Goal: Transaction & Acquisition: Purchase product/service

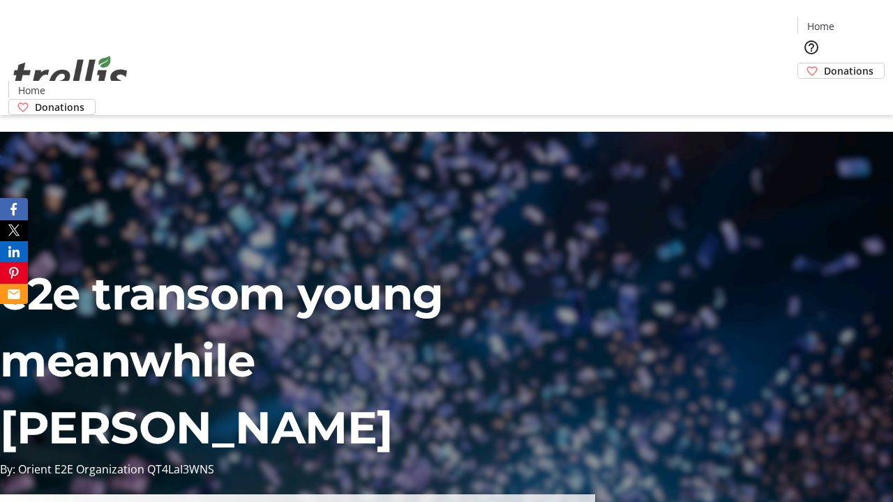
click at [824, 64] on span "Donations" at bounding box center [849, 71] width 50 height 15
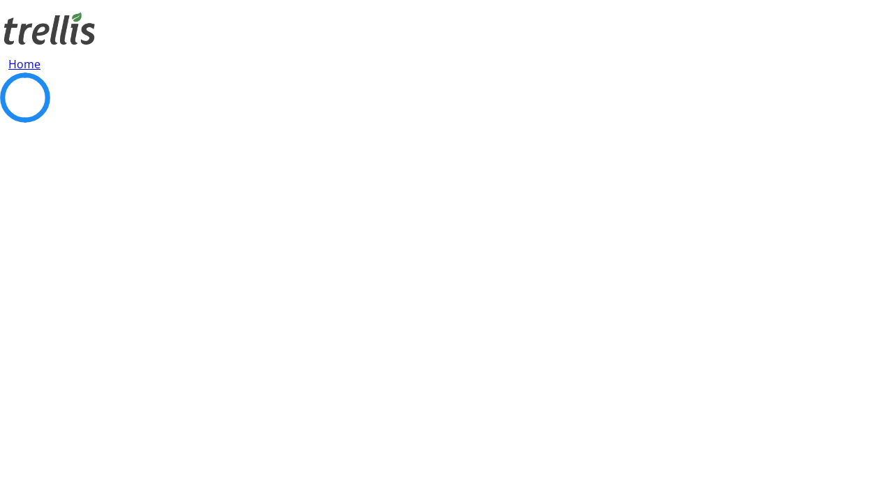
select select "CA"
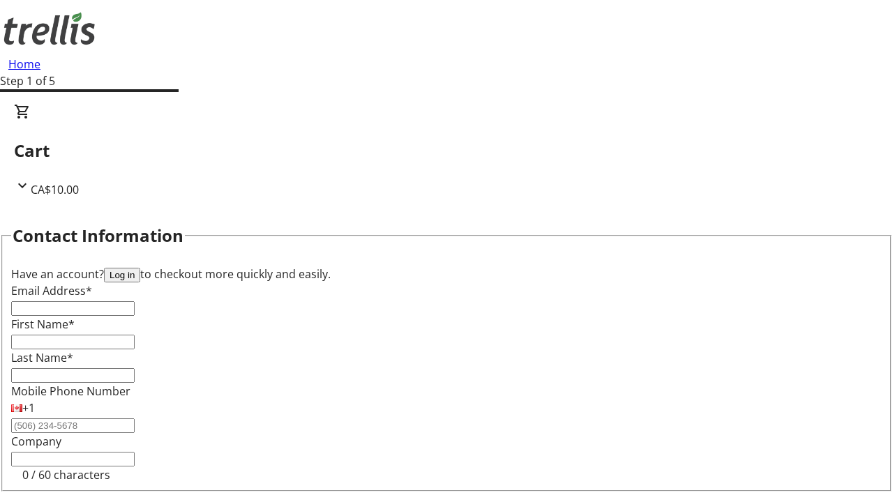
click at [140, 268] on button "Log in" at bounding box center [122, 275] width 36 height 15
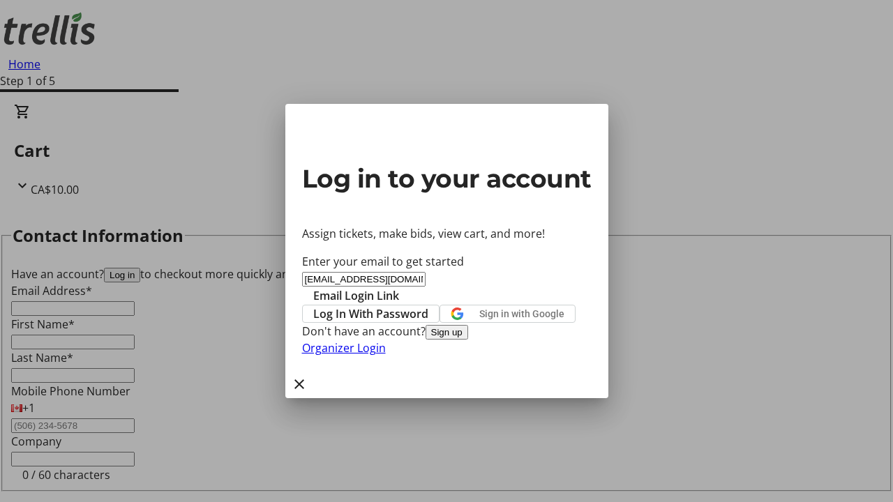
type input "[EMAIL_ADDRESS][DOMAIN_NAME]"
click at [399, 288] on span "Email Login Link" at bounding box center [356, 296] width 86 height 17
